Goal: Task Accomplishment & Management: Manage account settings

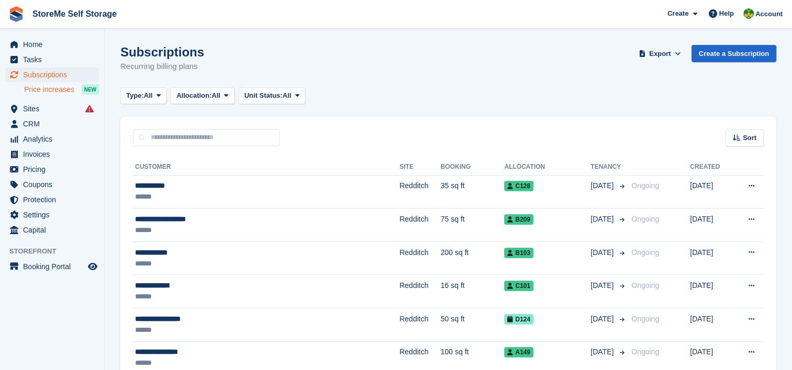
drag, startPoint x: 0, startPoint y: 0, endPoint x: 48, endPoint y: 92, distance: 103.5
click at [48, 92] on span "Price increases" at bounding box center [49, 90] width 50 height 10
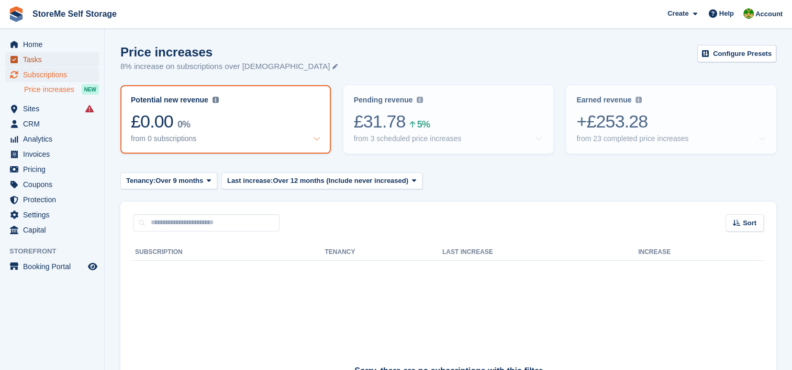
click at [33, 58] on span "Tasks" at bounding box center [54, 59] width 63 height 15
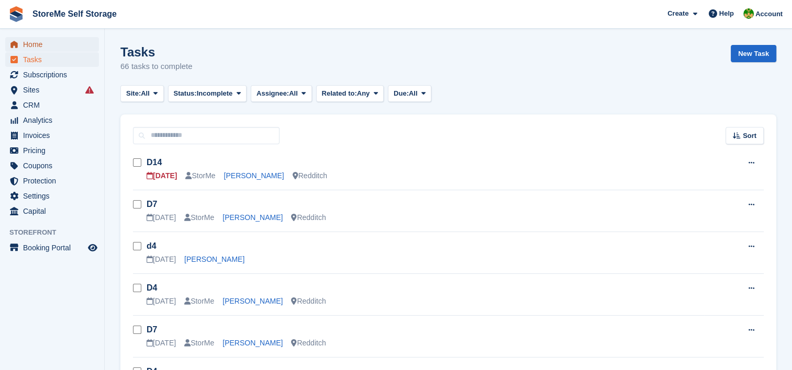
click at [27, 44] on span "Home" at bounding box center [54, 44] width 63 height 15
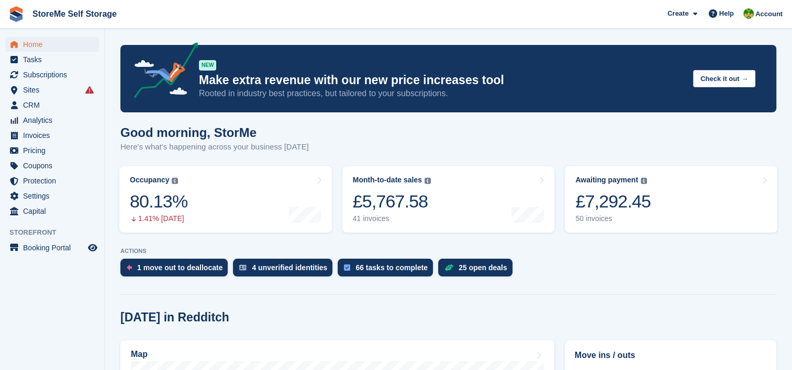
click at [280, 270] on div "4 unverified identities" at bounding box center [289, 268] width 75 height 8
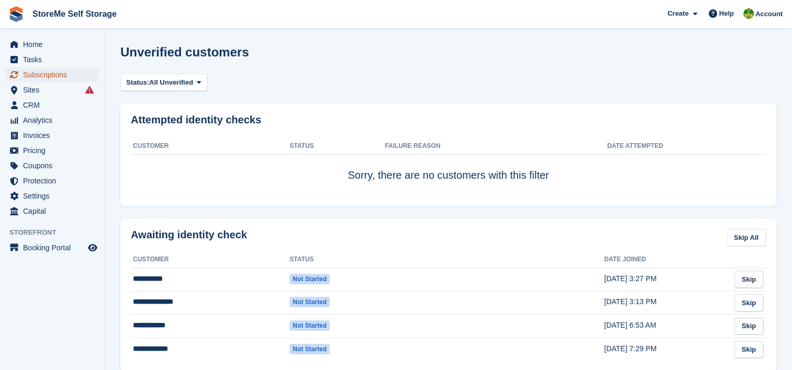
click at [39, 73] on span "Subscriptions" at bounding box center [54, 75] width 63 height 15
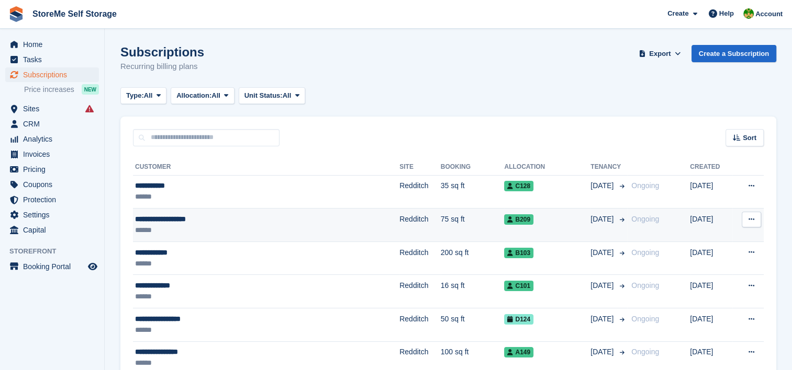
click at [441, 228] on td "75 sq ft" at bounding box center [473, 225] width 64 height 33
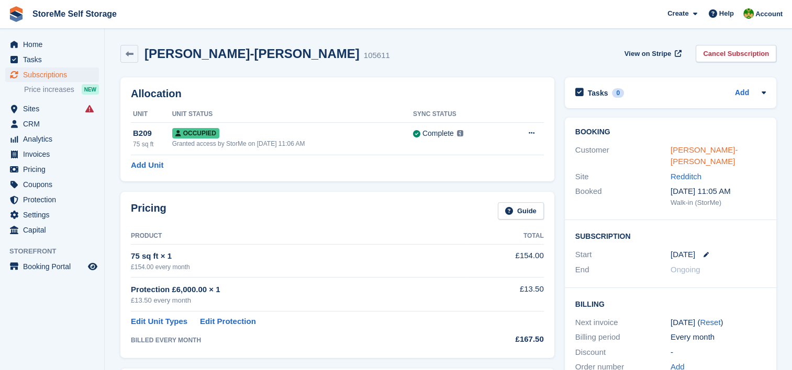
drag, startPoint x: 0, startPoint y: 0, endPoint x: 720, endPoint y: 149, distance: 734.7
click at [720, 149] on link "Ashanti-Jade Walton" at bounding box center [703, 155] width 67 height 21
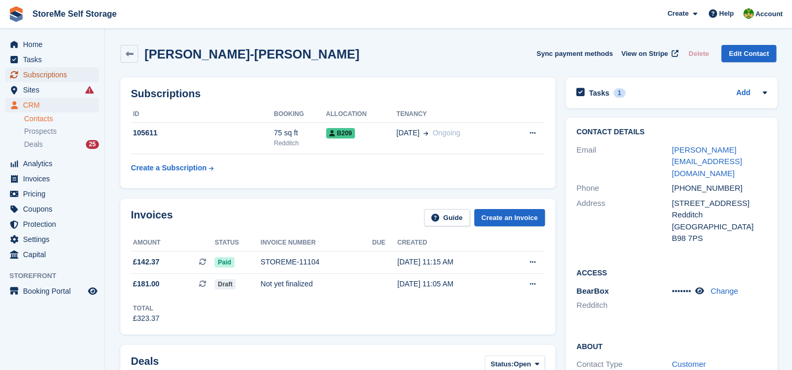
click at [67, 73] on span "Subscriptions" at bounding box center [54, 75] width 63 height 15
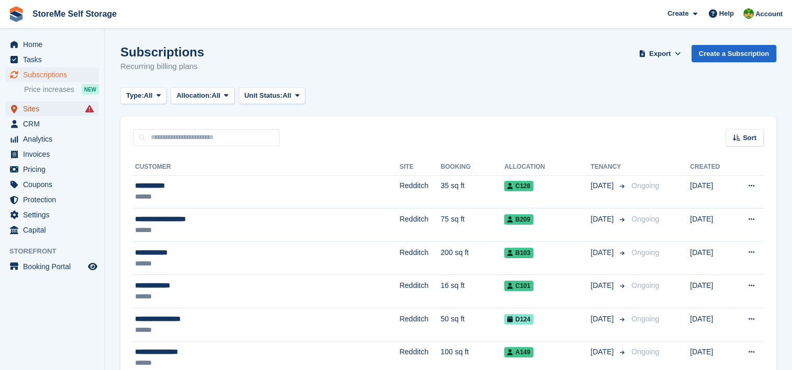
click at [32, 113] on span "Sites" at bounding box center [54, 109] width 63 height 15
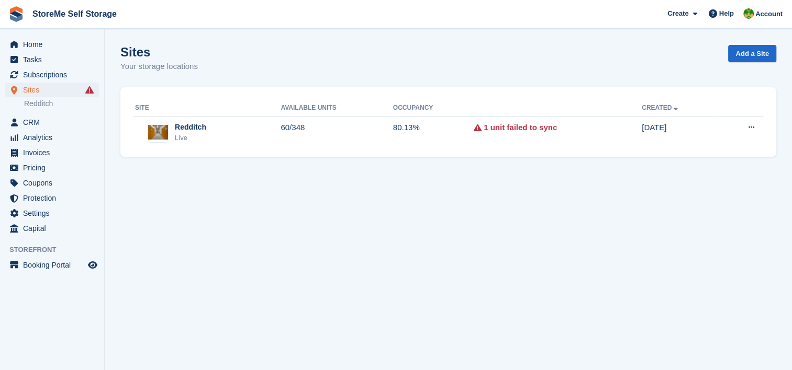
click at [26, 59] on span "Tasks" at bounding box center [54, 59] width 63 height 15
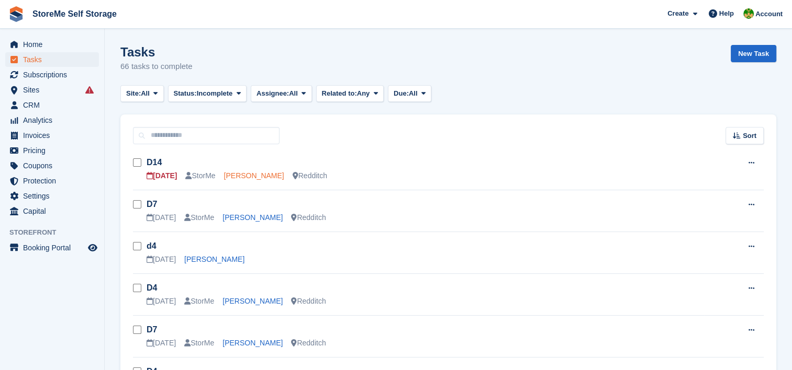
click at [247, 173] on link "Cheryl Hough" at bounding box center [254, 176] width 60 height 8
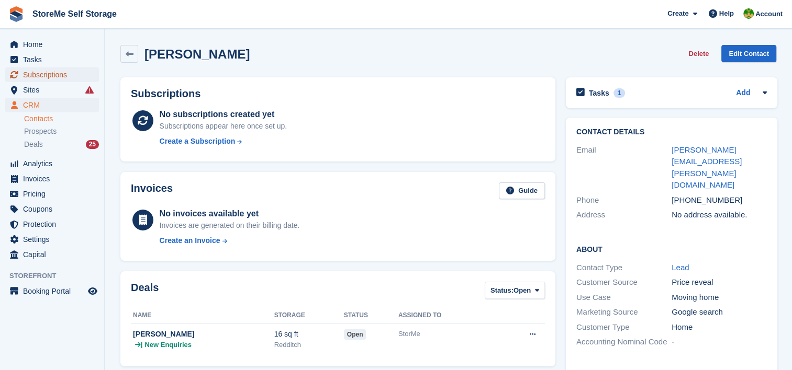
click at [49, 77] on span "Subscriptions" at bounding box center [54, 75] width 63 height 15
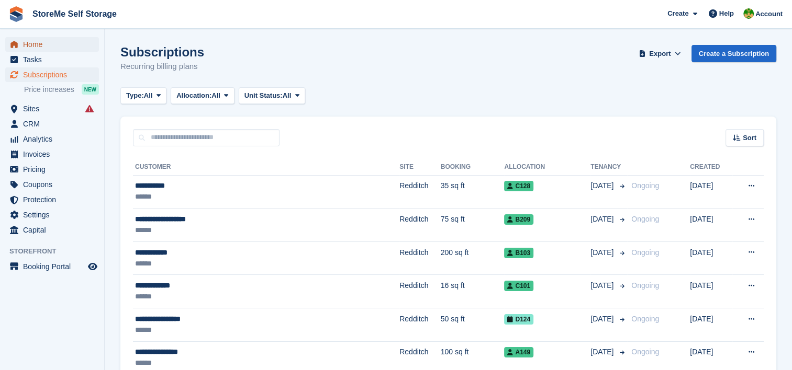
click at [44, 48] on span "Home" at bounding box center [54, 44] width 63 height 15
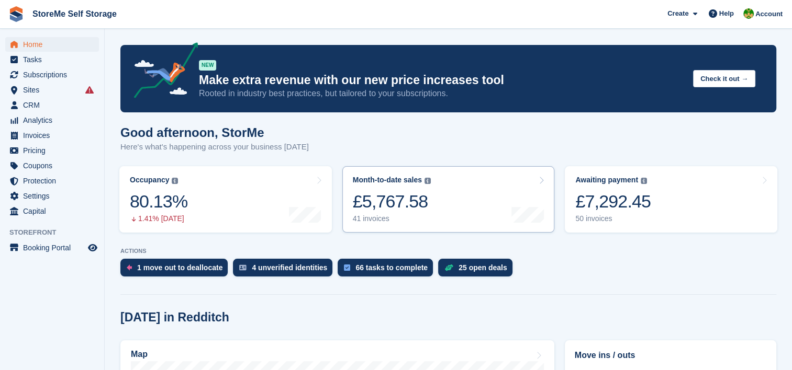
click at [541, 359] on icon at bounding box center [538, 356] width 10 height 8
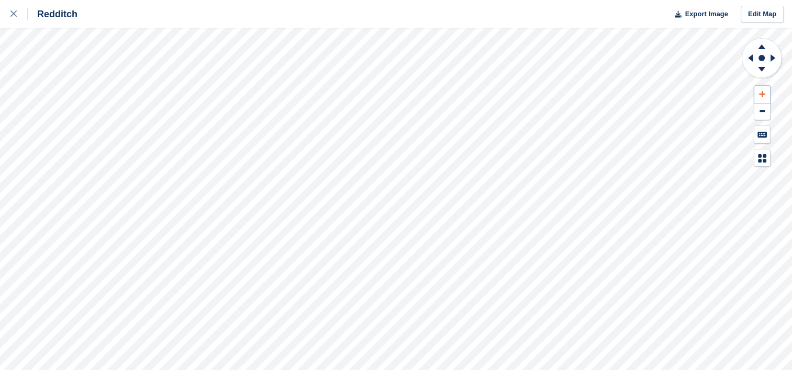
click at [761, 91] on icon at bounding box center [762, 94] width 6 height 7
click at [764, 44] on icon at bounding box center [761, 45] width 27 height 13
click at [19, 14] on div at bounding box center [18, 14] width 17 height 13
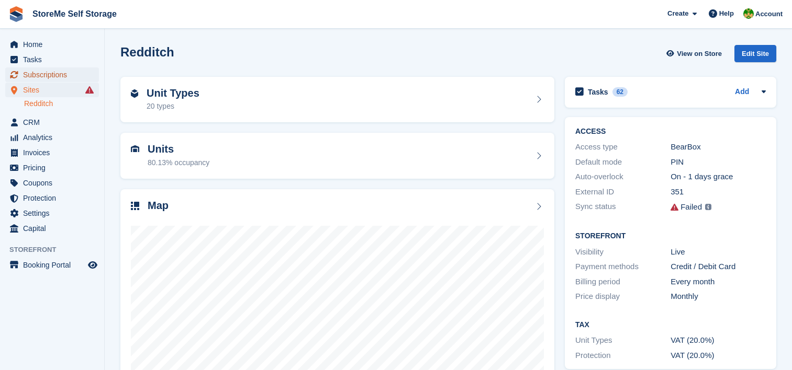
click at [30, 73] on span "Subscriptions" at bounding box center [54, 75] width 63 height 15
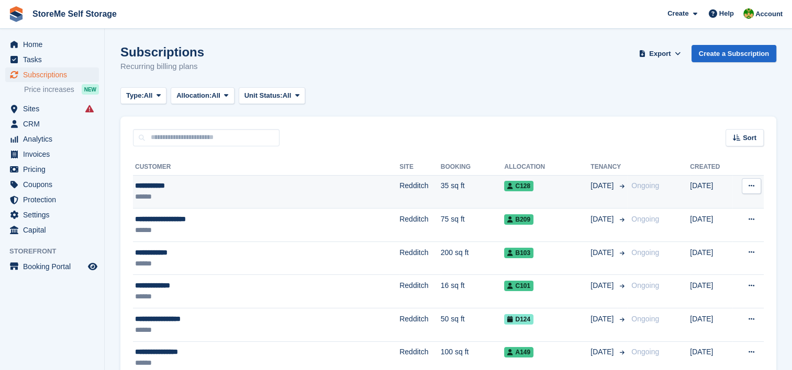
click at [399, 188] on td "Redditch" at bounding box center [419, 191] width 41 height 33
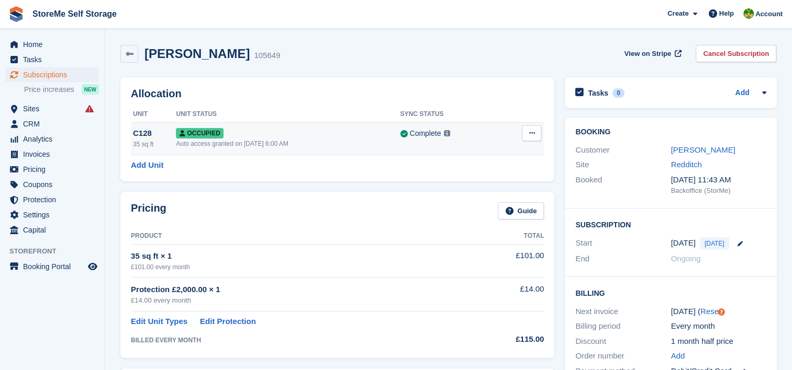
click at [346, 143] on div "Auto access granted on [DATE] 6:00 AM" at bounding box center [288, 143] width 224 height 9
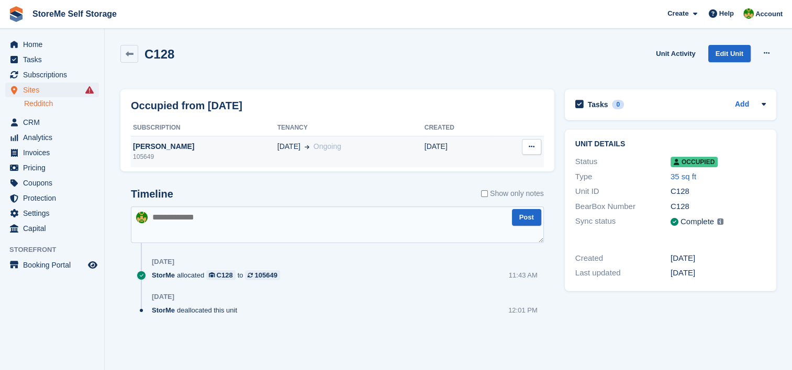
click at [322, 150] on div "[DATE] Ongoing" at bounding box center [350, 146] width 147 height 11
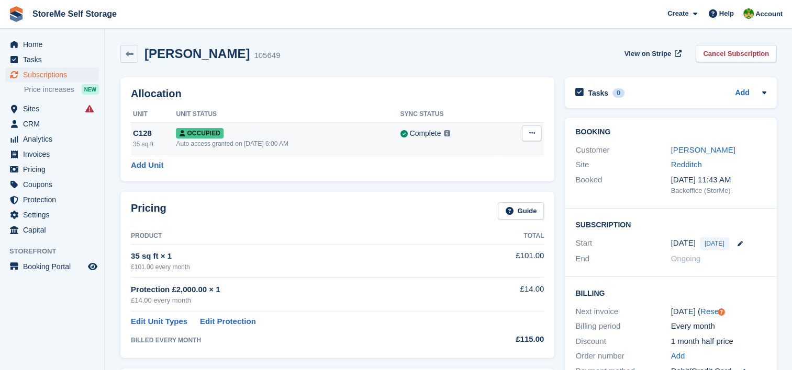
click at [268, 125] on td "Occupied Auto access granted on 4th Sep, 6:00 AM" at bounding box center [288, 138] width 224 height 32
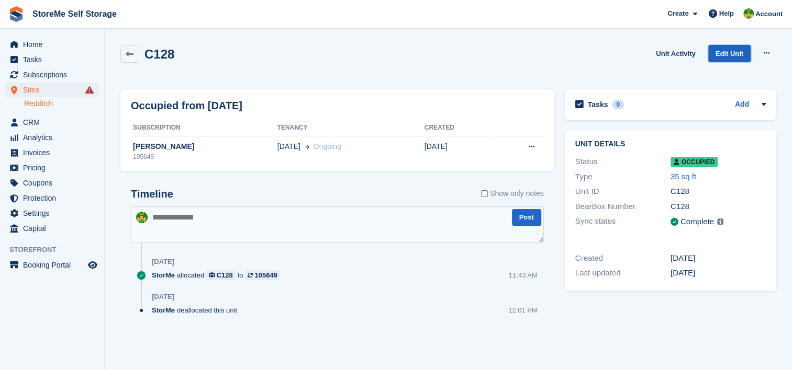
click at [734, 54] on link "Edit Unit" at bounding box center [729, 53] width 42 height 17
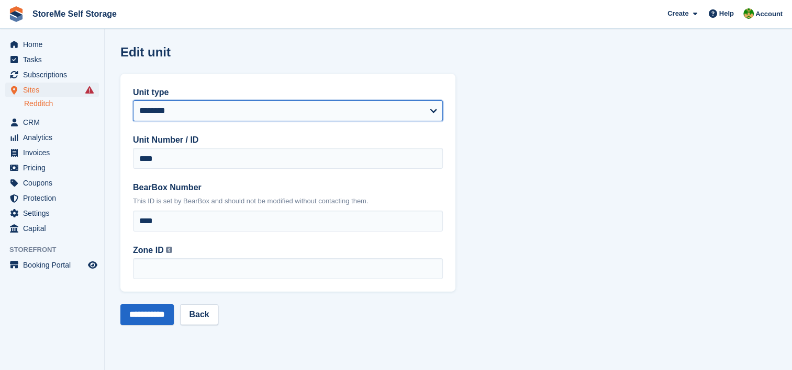
click at [172, 111] on select "**********" at bounding box center [288, 110] width 310 height 21
select select "***"
click at [133, 100] on select "**********" at bounding box center [288, 110] width 310 height 21
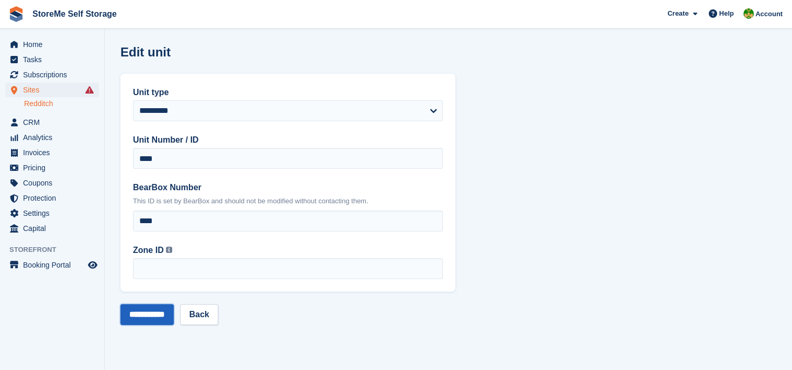
click at [144, 319] on input "**********" at bounding box center [146, 315] width 53 height 21
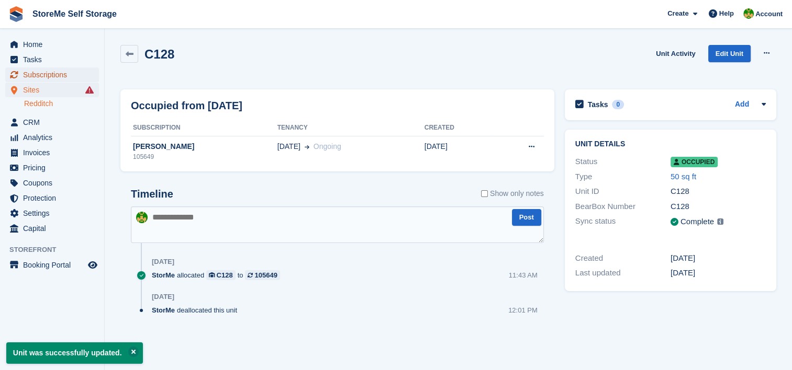
click at [48, 71] on span "Subscriptions" at bounding box center [54, 75] width 63 height 15
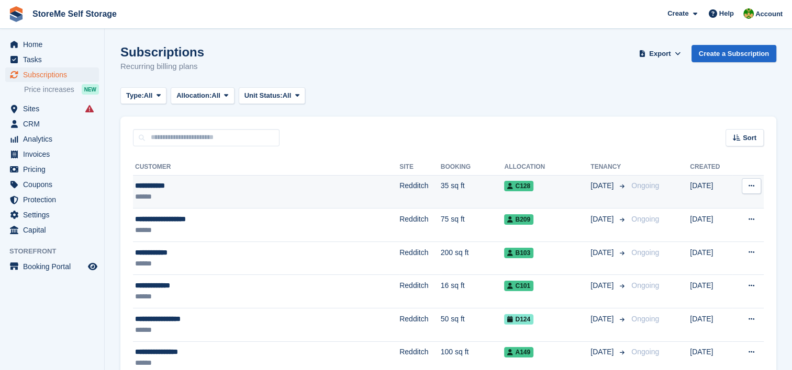
click at [399, 183] on td "Redditch" at bounding box center [419, 191] width 41 height 33
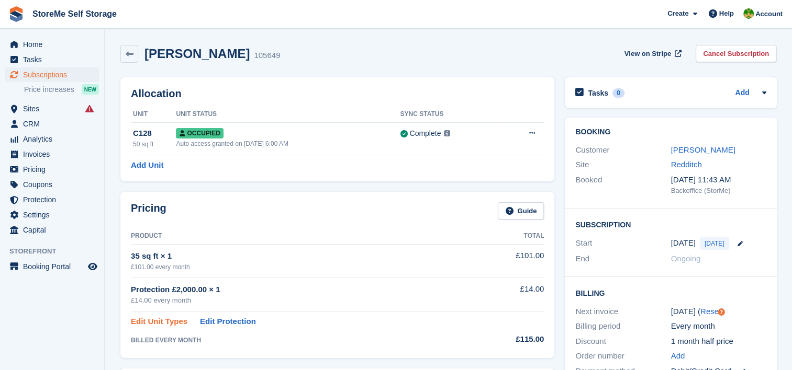
click at [171, 318] on link "Edit Unit Types" at bounding box center [159, 322] width 57 height 12
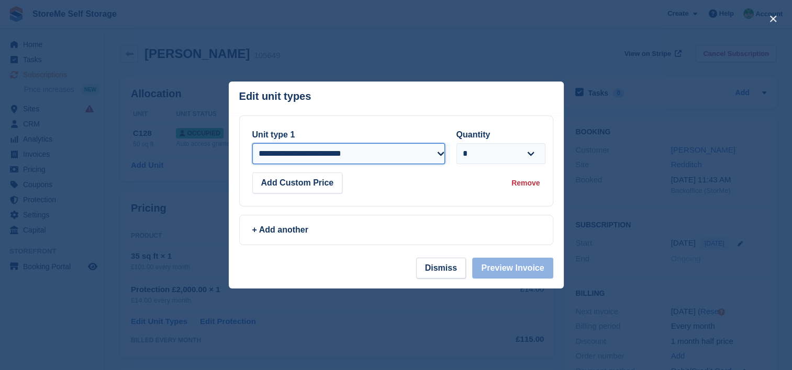
click at [319, 153] on select "**********" at bounding box center [348, 153] width 193 height 21
select select "*****"
click at [252, 143] on select "**********" at bounding box center [348, 153] width 193 height 21
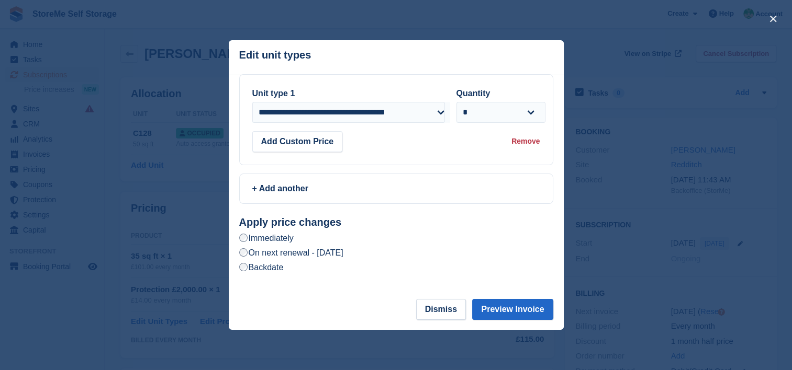
click at [330, 251] on label "On next renewal - Saturday, 4th October, 2025" at bounding box center [291, 253] width 104 height 11
click at [535, 311] on button "Preview Invoice" at bounding box center [512, 309] width 81 height 21
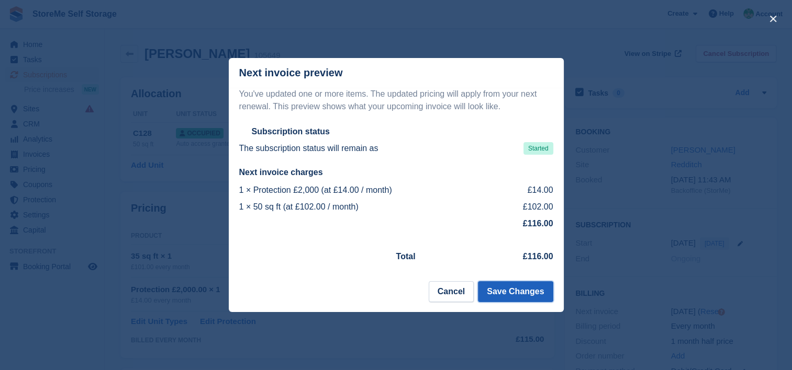
click at [518, 296] on button "Save Changes" at bounding box center [515, 292] width 75 height 21
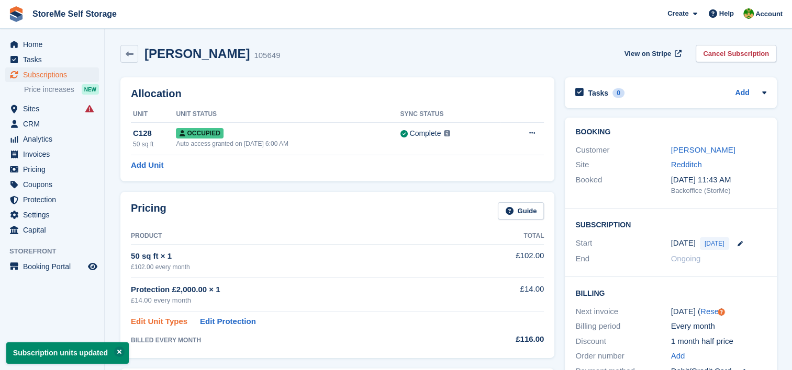
click at [172, 321] on link "Edit Unit Types" at bounding box center [159, 322] width 57 height 12
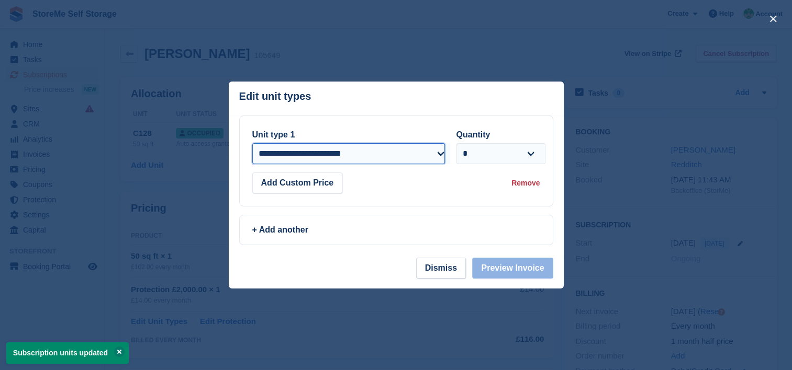
click at [318, 159] on select "**********" at bounding box center [348, 153] width 193 height 21
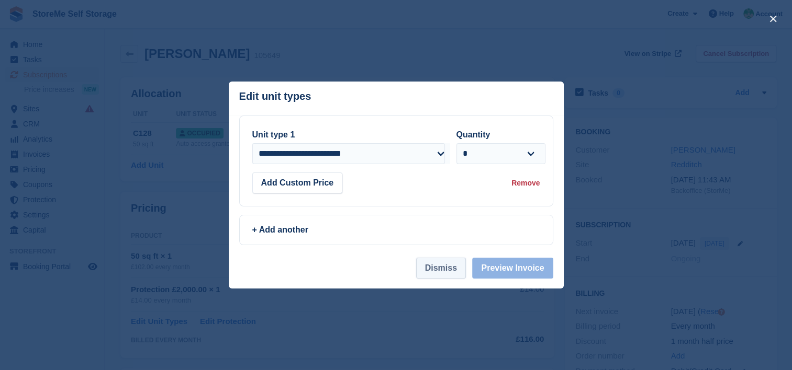
click at [456, 270] on button "Dismiss" at bounding box center [441, 268] width 50 height 21
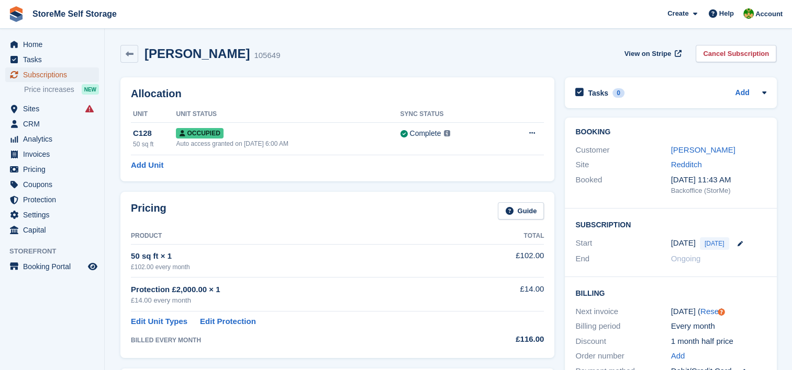
click at [52, 72] on span "Subscriptions" at bounding box center [54, 75] width 63 height 15
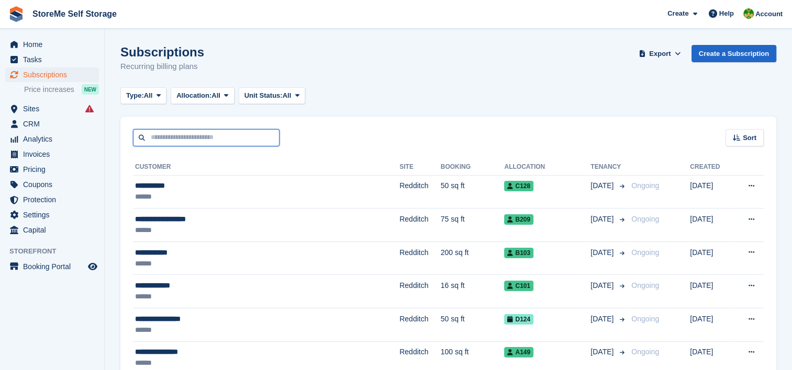
click at [235, 141] on input "text" at bounding box center [206, 137] width 147 height 17
type input "****"
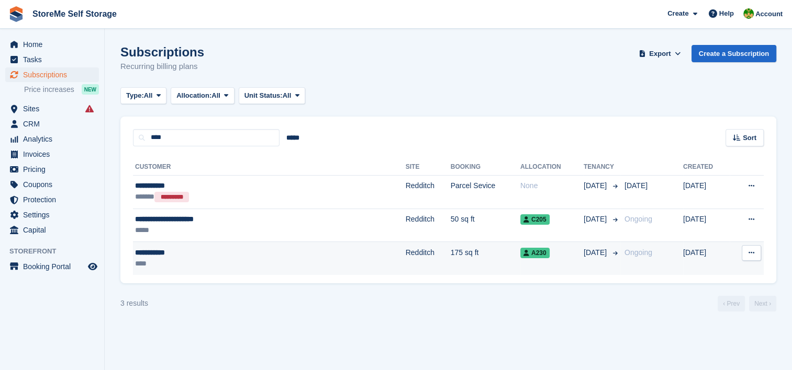
click at [406, 263] on td "Redditch" at bounding box center [428, 258] width 45 height 33
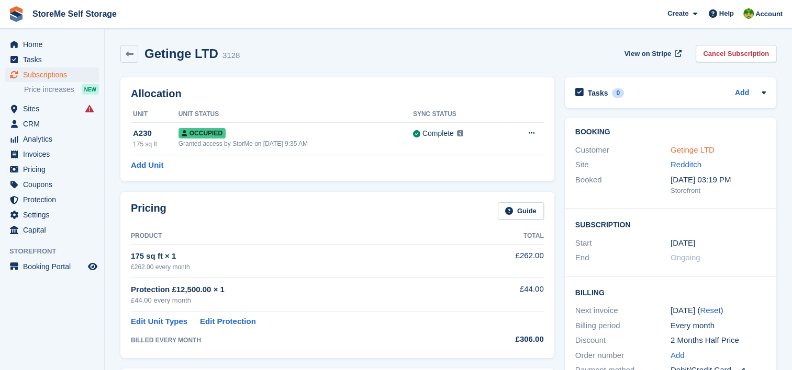
drag, startPoint x: 0, startPoint y: 0, endPoint x: 703, endPoint y: 151, distance: 719.3
click at [703, 151] on link "Getinge LTD" at bounding box center [692, 149] width 44 height 9
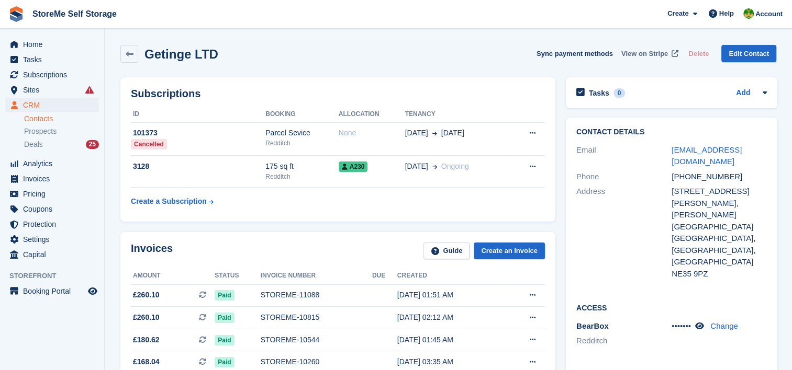
click at [655, 57] on span "View on Stripe" at bounding box center [644, 54] width 47 height 10
click at [42, 77] on span "Subscriptions" at bounding box center [54, 75] width 63 height 15
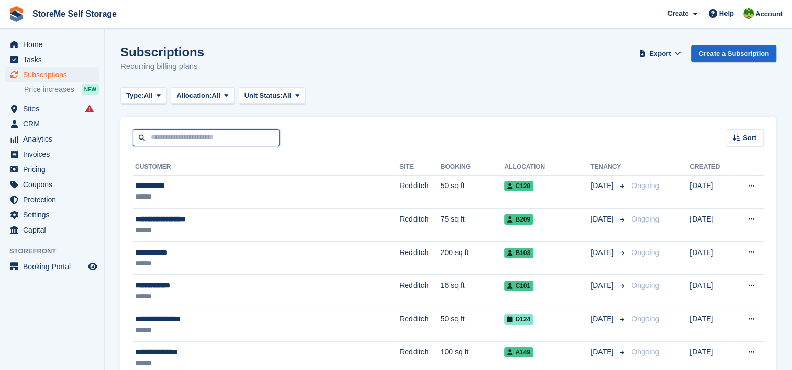
click at [244, 142] on input "text" at bounding box center [206, 137] width 147 height 17
type input "*****"
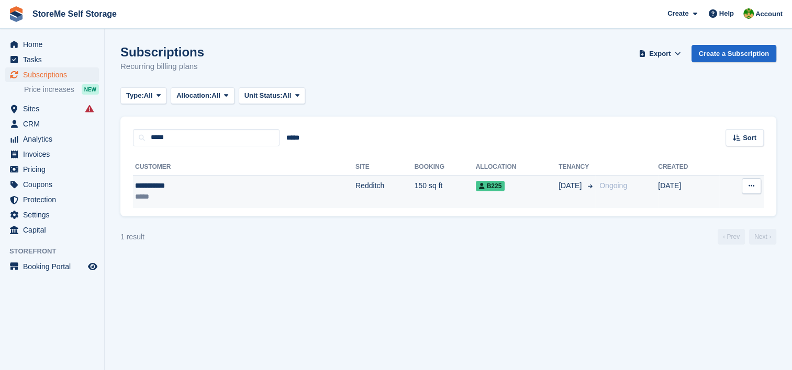
click at [355, 187] on td "Redditch" at bounding box center [384, 191] width 59 height 33
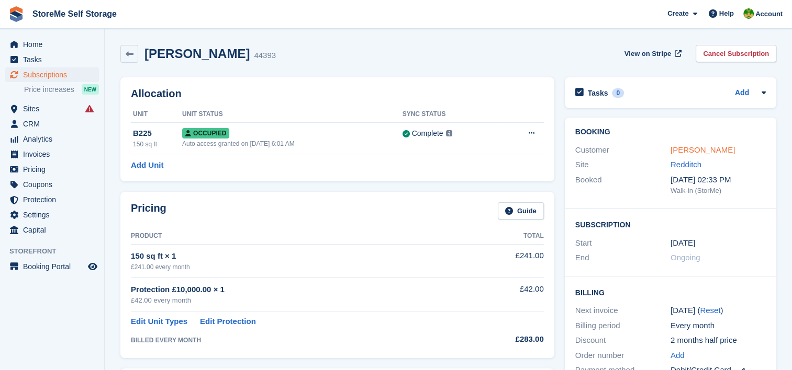
click at [677, 153] on link "[PERSON_NAME]" at bounding box center [702, 149] width 64 height 9
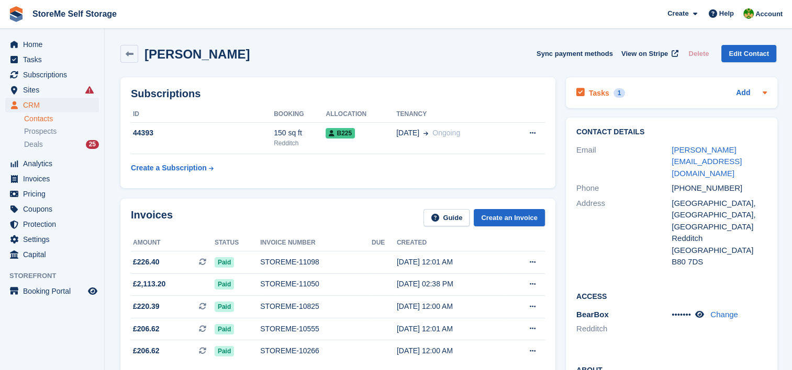
click at [613, 92] on div "1" at bounding box center [619, 92] width 12 height 9
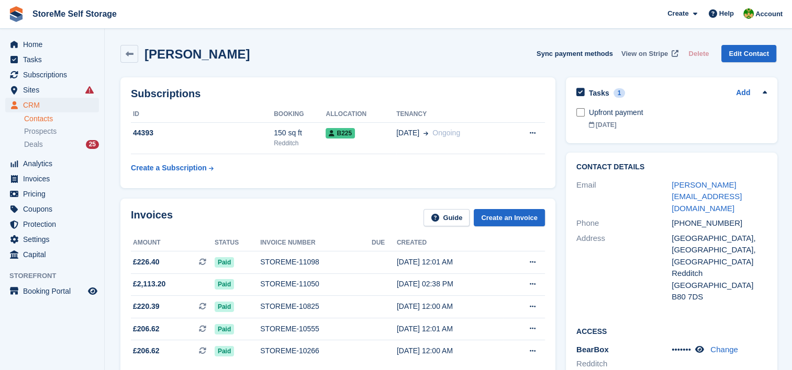
click at [654, 52] on span "View on Stripe" at bounding box center [644, 54] width 47 height 10
click at [20, 76] on link "Subscriptions" at bounding box center [52, 75] width 94 height 15
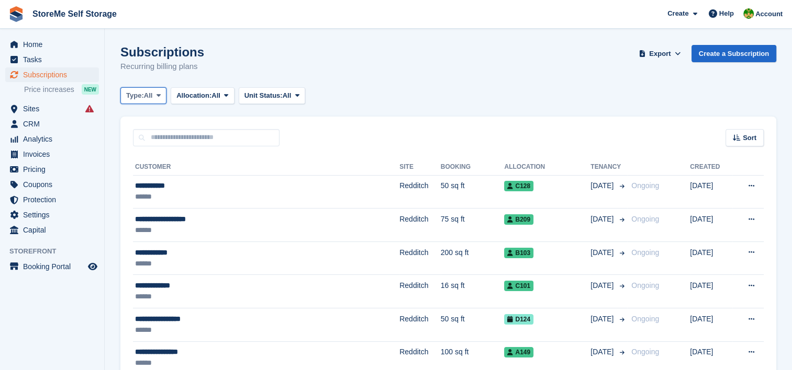
click at [128, 96] on span "Type:" at bounding box center [135, 96] width 18 height 10
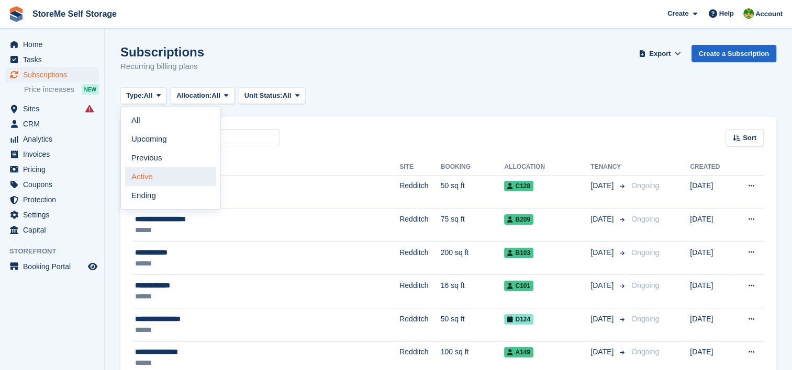
click at [144, 175] on link "Active" at bounding box center [170, 176] width 91 height 19
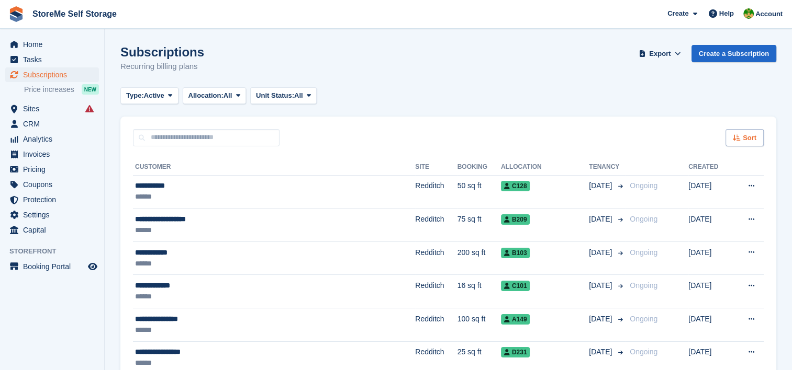
click at [747, 138] on span "Sort" at bounding box center [750, 138] width 14 height 10
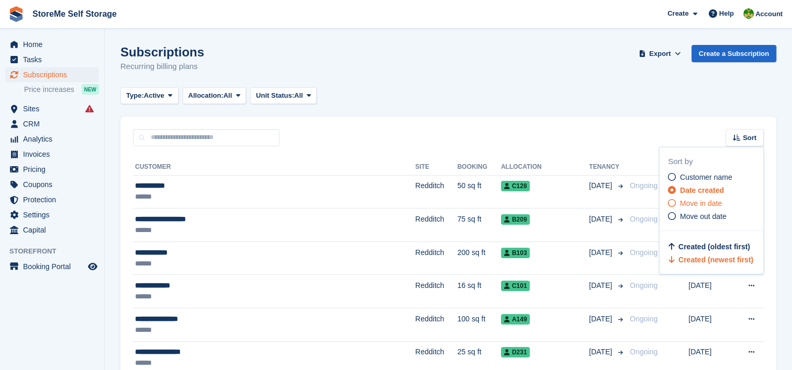
click at [703, 202] on span "Move in date" at bounding box center [701, 203] width 42 height 8
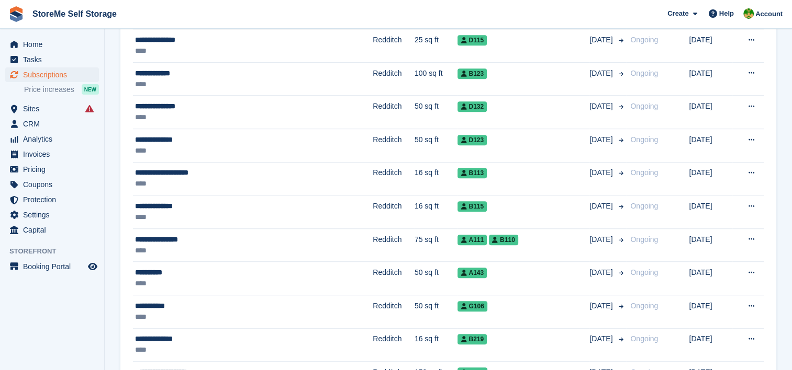
scroll to position [680, 0]
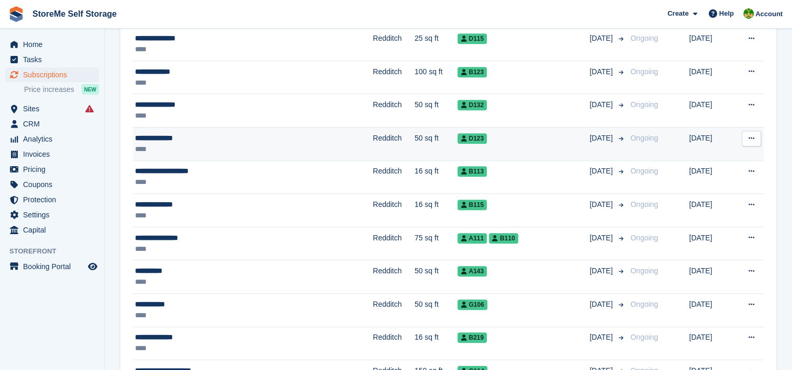
click at [373, 143] on td "Redditch" at bounding box center [394, 143] width 42 height 33
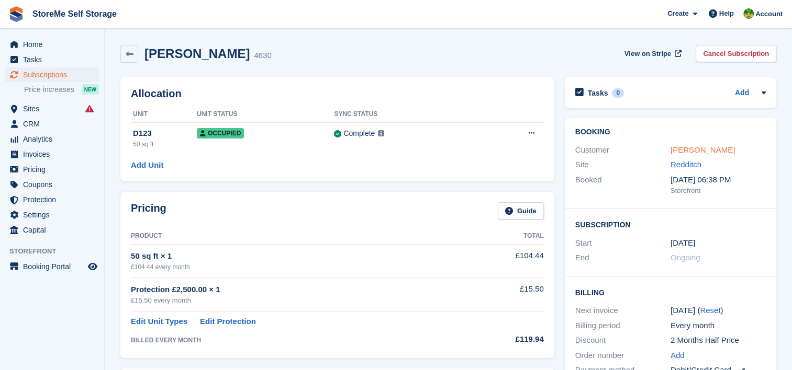
click at [681, 148] on link "[PERSON_NAME]" at bounding box center [702, 149] width 64 height 9
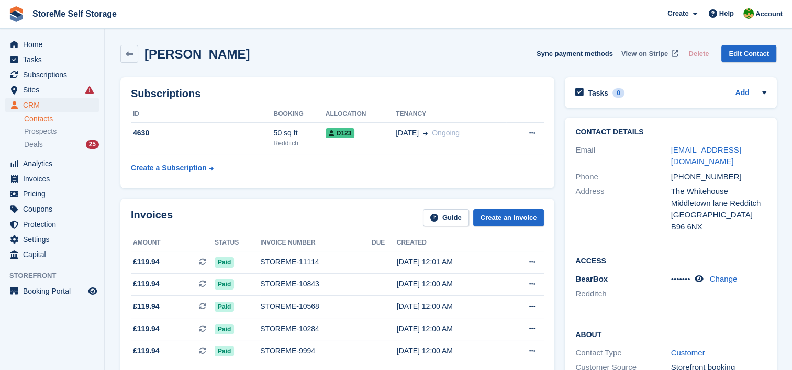
click at [644, 55] on span "View on Stripe" at bounding box center [644, 54] width 47 height 10
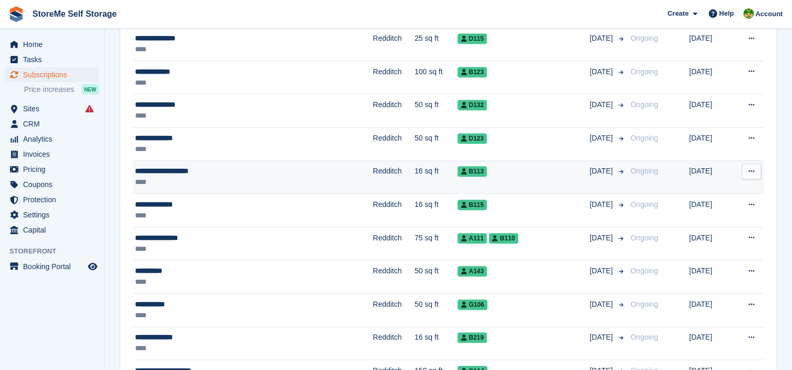
scroll to position [680, 0]
click at [295, 170] on div "**********" at bounding box center [217, 171] width 164 height 11
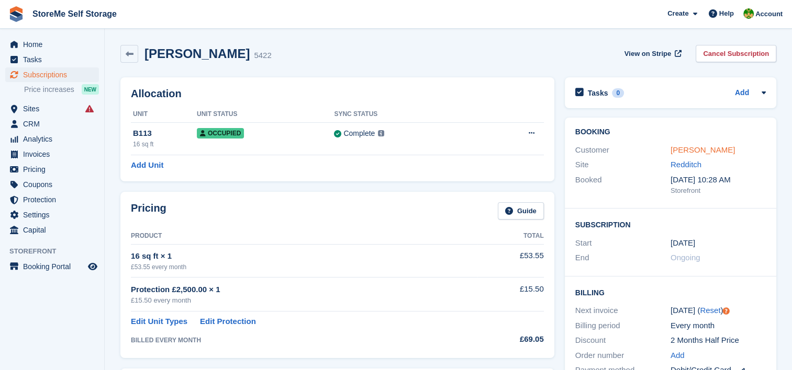
click at [699, 154] on link "Caroline Ann Roberts" at bounding box center [702, 149] width 64 height 9
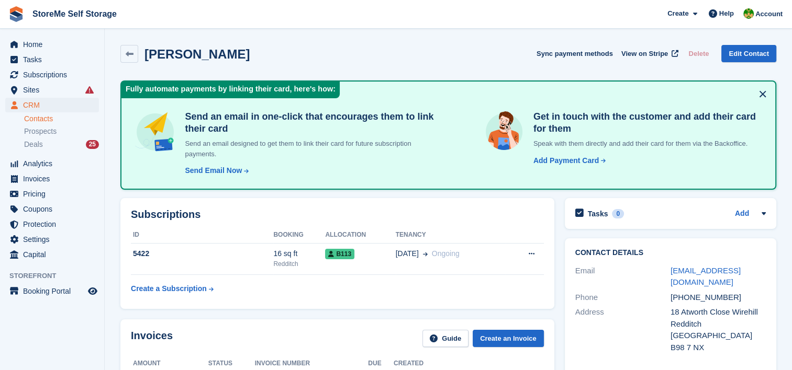
click at [760, 93] on button at bounding box center [762, 94] width 17 height 17
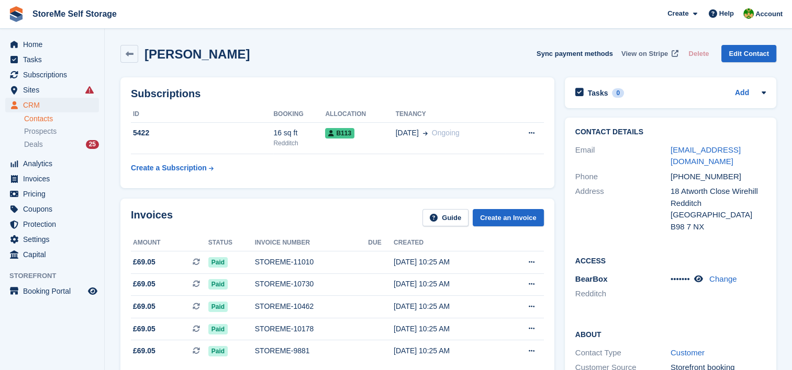
click at [664, 49] on span "View on Stripe" at bounding box center [644, 54] width 47 height 10
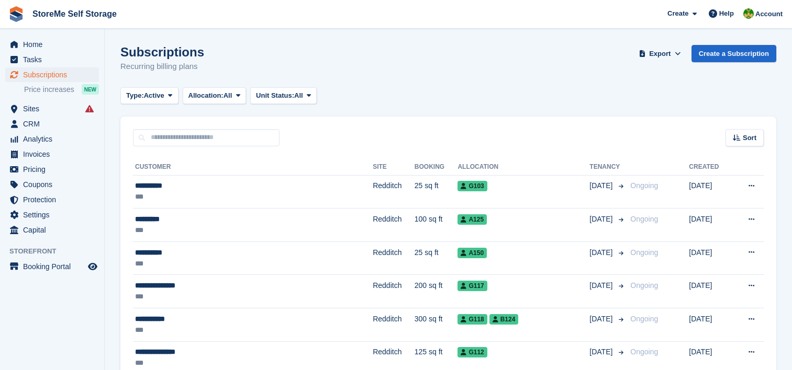
scroll to position [680, 0]
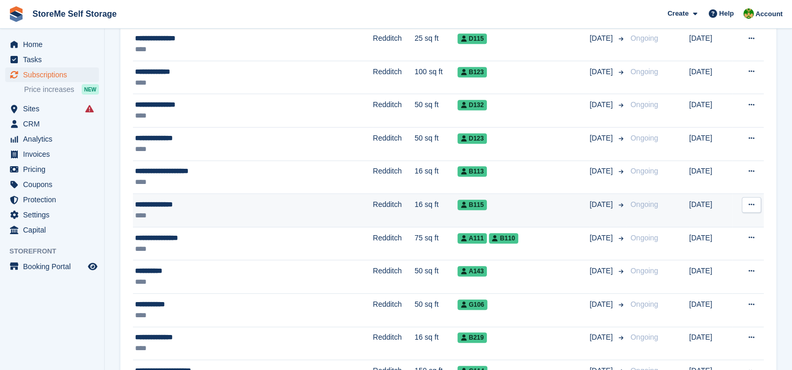
click at [233, 203] on div "**********" at bounding box center [217, 204] width 164 height 11
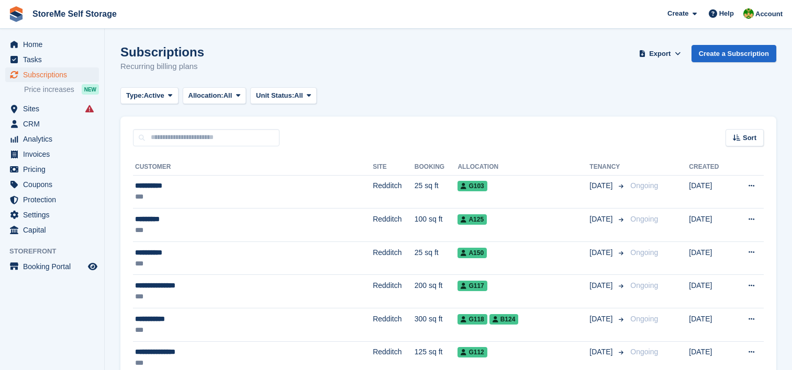
scroll to position [680, 0]
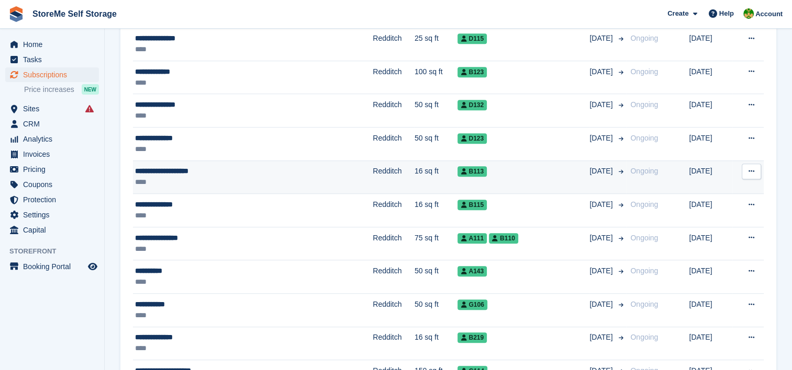
click at [243, 172] on div "**********" at bounding box center [217, 171] width 164 height 11
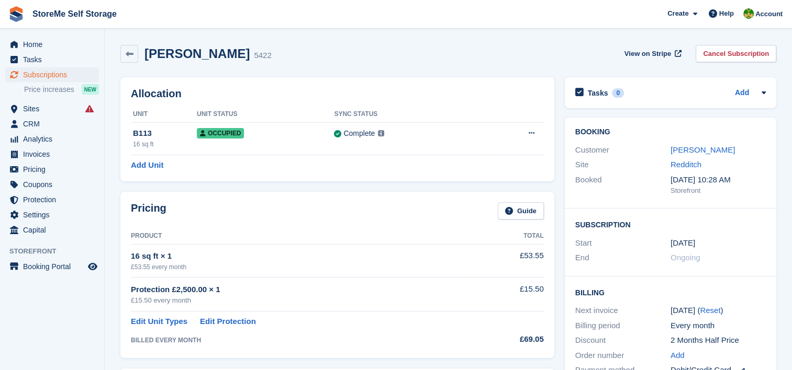
click at [686, 150] on link "Caroline Ann Roberts" at bounding box center [702, 149] width 64 height 9
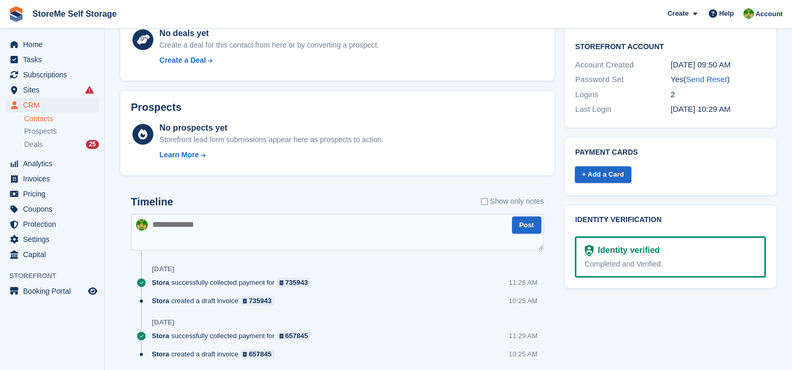
scroll to position [419, 0]
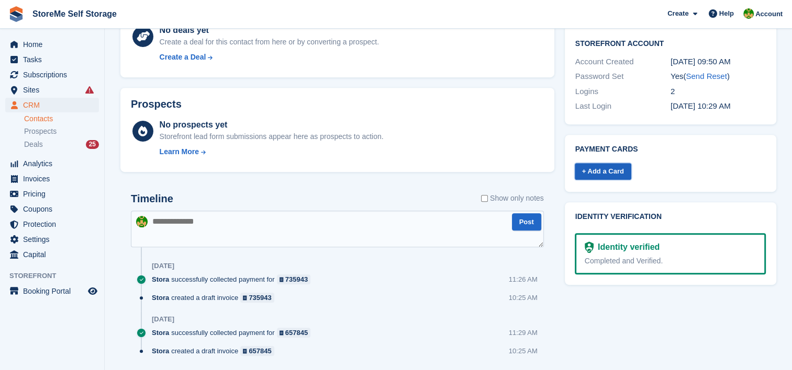
click at [603, 164] on link "+ Add a Card" at bounding box center [603, 171] width 57 height 17
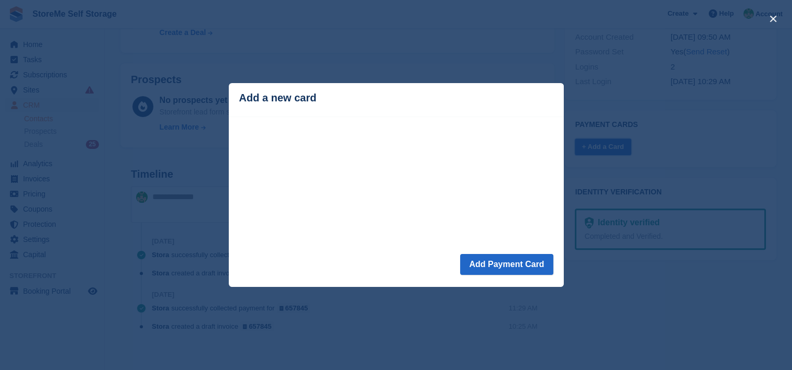
scroll to position [451, 0]
click at [772, 18] on button "close" at bounding box center [773, 18] width 17 height 17
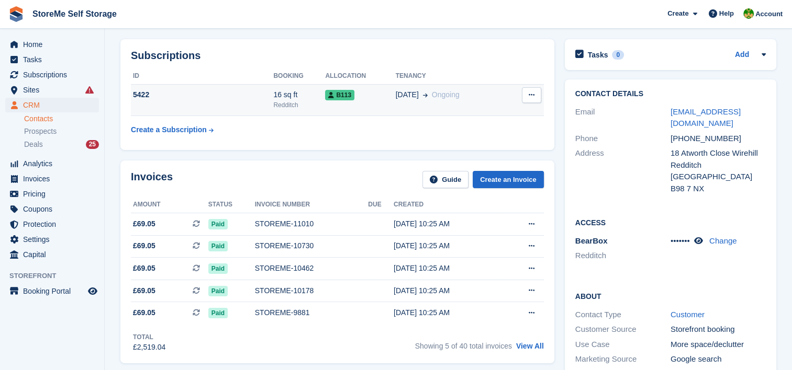
scroll to position [0, 0]
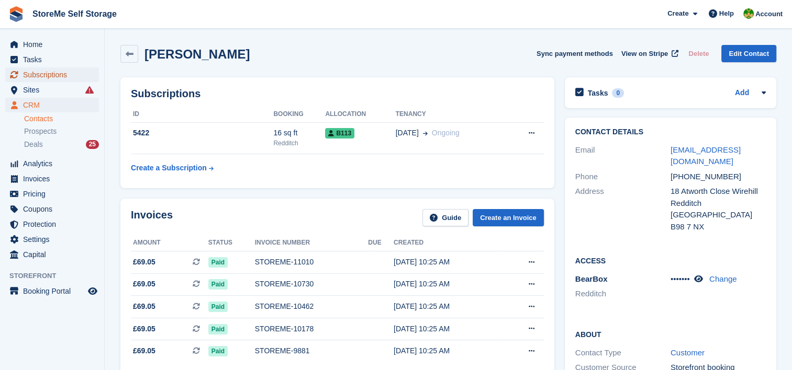
click at [54, 75] on span "Subscriptions" at bounding box center [54, 75] width 63 height 15
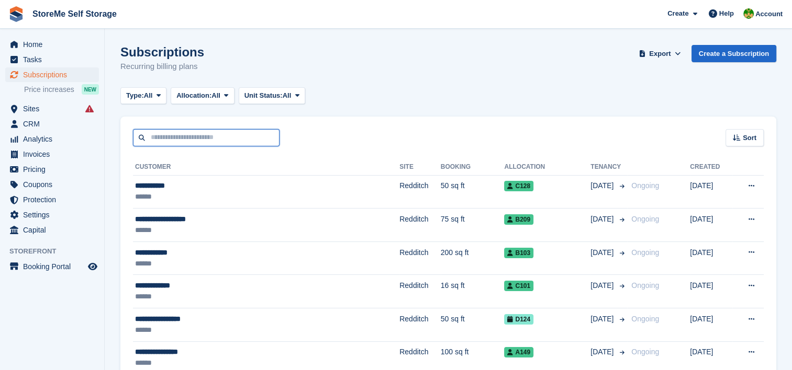
click at [268, 137] on input "text" at bounding box center [206, 137] width 147 height 17
type input "********"
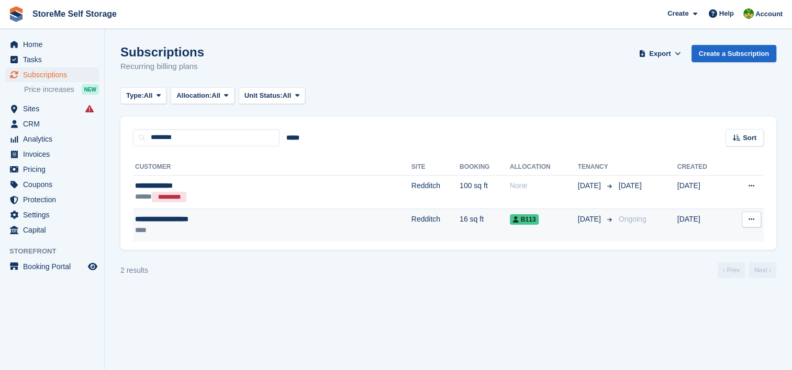
click at [411, 226] on td "Redditch" at bounding box center [435, 225] width 48 height 33
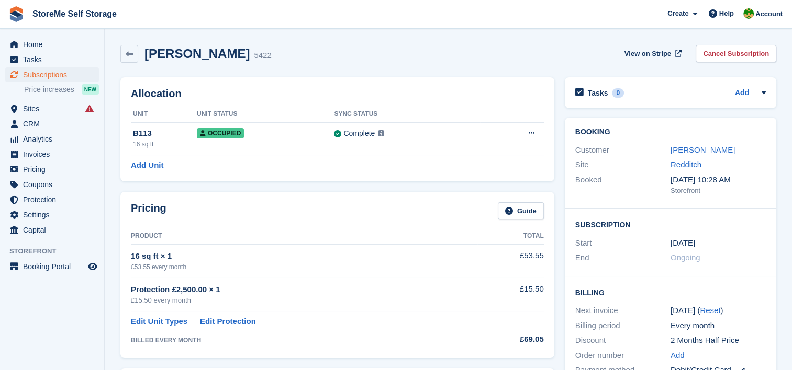
click at [703, 154] on link "[PERSON_NAME]" at bounding box center [702, 149] width 64 height 9
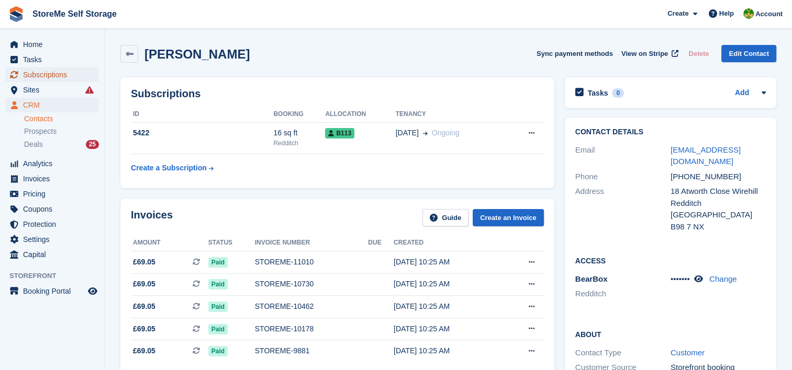
click at [48, 77] on span "Subscriptions" at bounding box center [54, 75] width 63 height 15
